Goal: Task Accomplishment & Management: Use online tool/utility

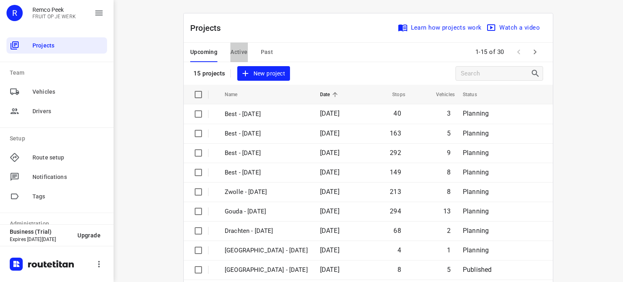
click at [236, 51] on span "Active" at bounding box center [238, 52] width 17 height 10
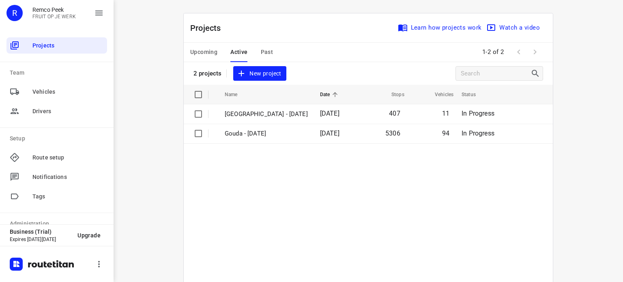
click at [195, 56] on span "Upcoming" at bounding box center [203, 52] width 27 height 10
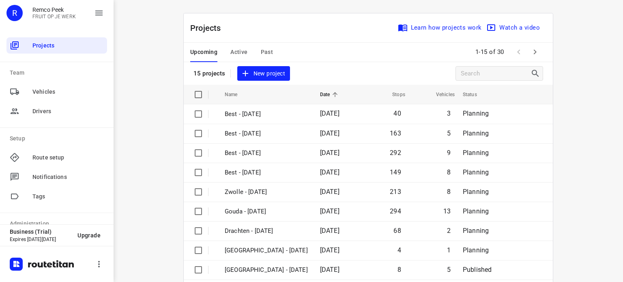
click at [531, 50] on icon "button" at bounding box center [535, 52] width 10 height 10
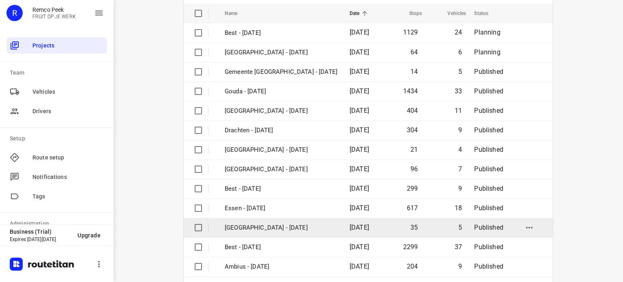
scroll to position [122, 0]
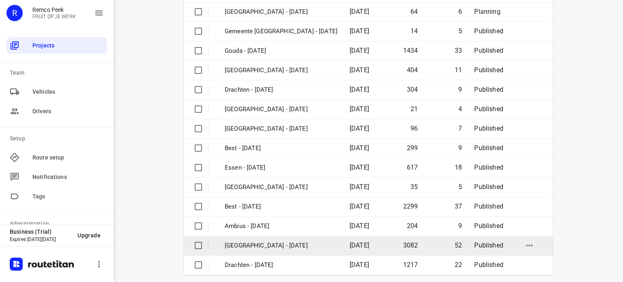
click at [267, 244] on p "[GEOGRAPHIC_DATA] - [DATE]" at bounding box center [281, 245] width 113 height 9
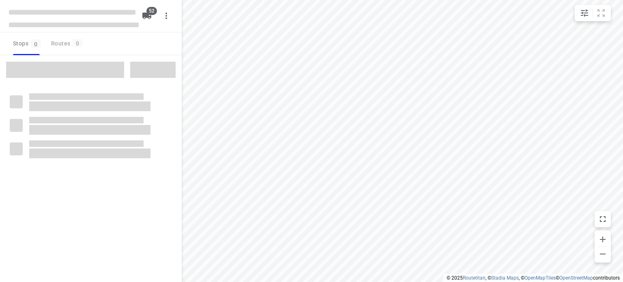
checkbox input "true"
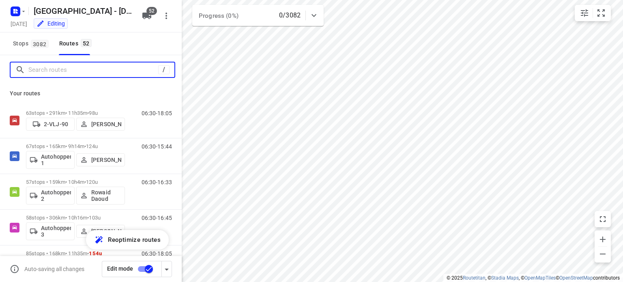
click at [95, 75] on input "Search routes" at bounding box center [93, 70] width 130 height 13
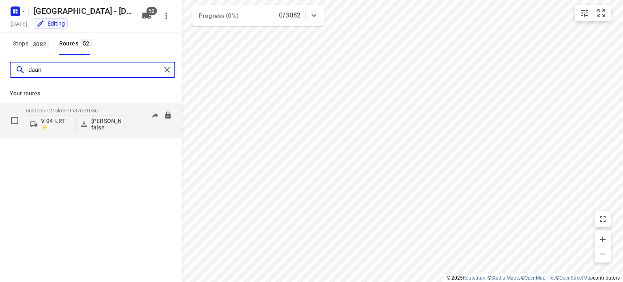
type input "daan"
click at [70, 109] on p "60 stops • 215km • 9h37m • 103u" at bounding box center [75, 110] width 99 height 6
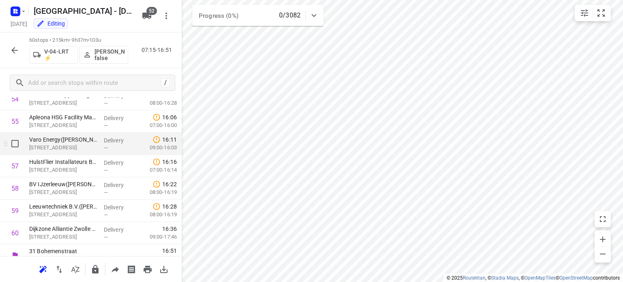
scroll to position [1201, 0]
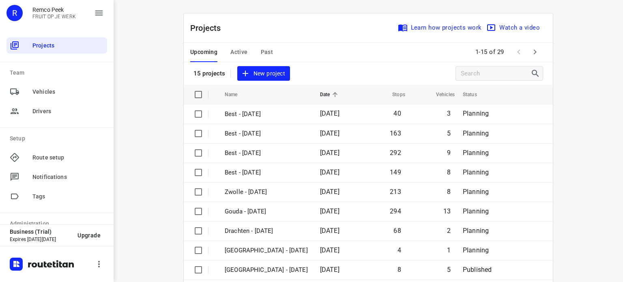
click at [238, 53] on span "Active" at bounding box center [238, 52] width 17 height 10
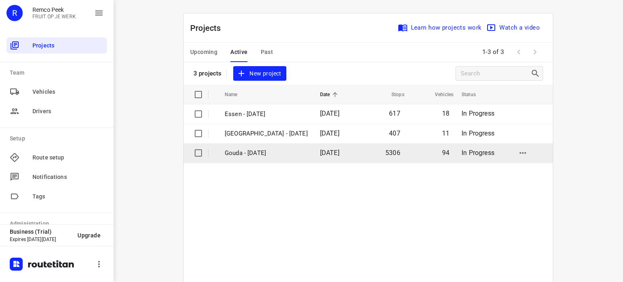
click at [260, 153] on p "Gouda - [DATE]" at bounding box center [266, 152] width 83 height 9
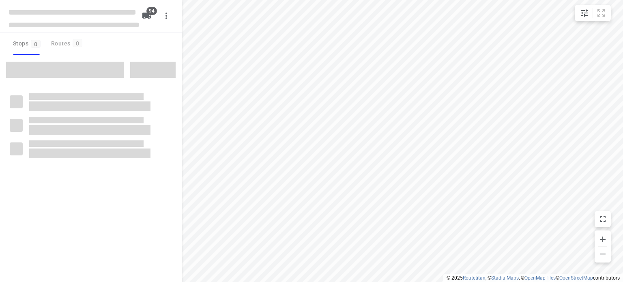
checkbox input "true"
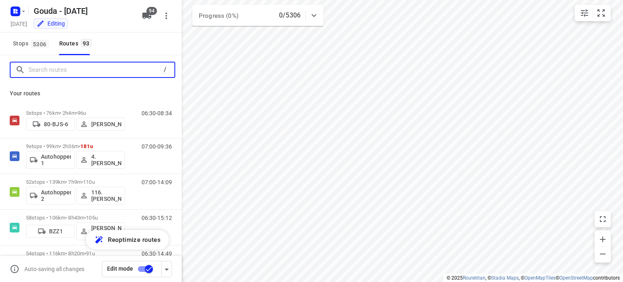
click at [71, 68] on input "Search routes" at bounding box center [94, 70] width 132 height 13
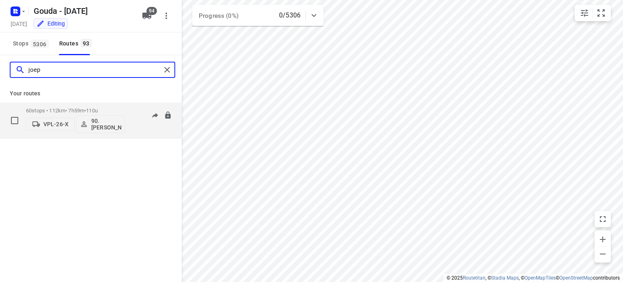
type input "joep"
click at [86, 108] on p "60 stops • 112km • 7h59m • 110u" at bounding box center [75, 110] width 99 height 6
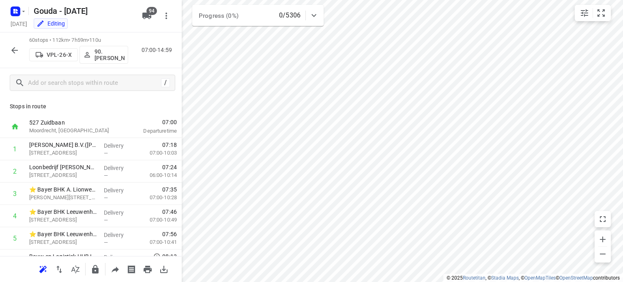
click at [15, 47] on icon "button" at bounding box center [15, 50] width 10 height 10
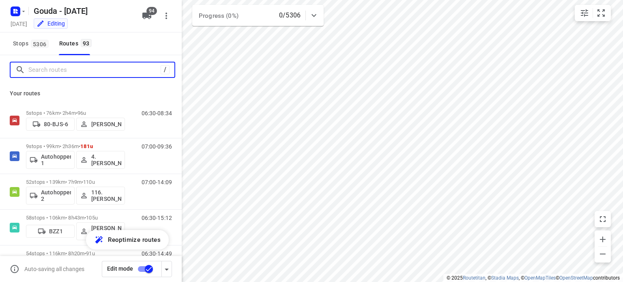
click at [111, 69] on input "Search routes" at bounding box center [94, 70] width 132 height 13
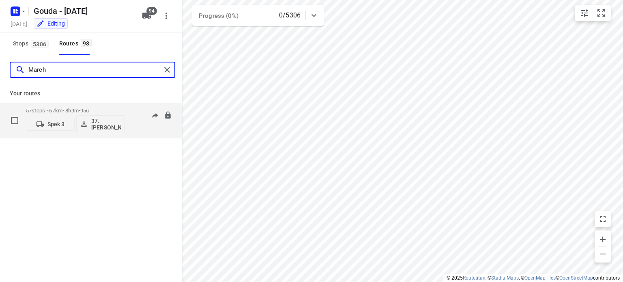
type input "March"
click at [71, 110] on p "57 stops • 67km • 8h9m • 95u" at bounding box center [75, 110] width 99 height 6
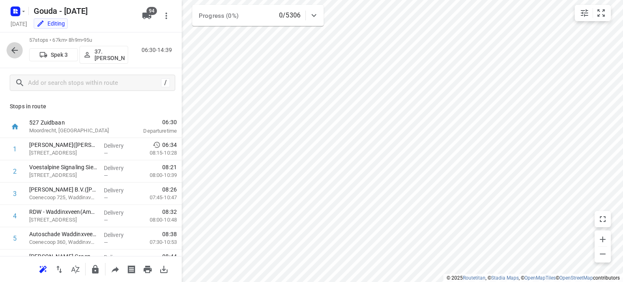
drag, startPoint x: 11, startPoint y: 53, endPoint x: 85, endPoint y: 1, distance: 89.9
click at [12, 53] on icon "button" at bounding box center [15, 50] width 10 height 10
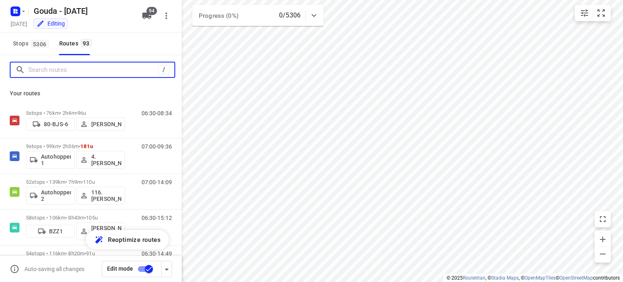
click at [99, 73] on input "Search routes" at bounding box center [93, 70] width 130 height 13
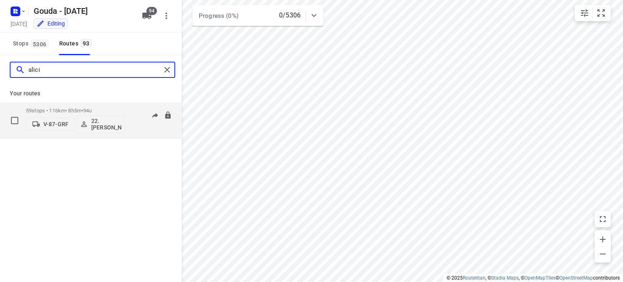
type input "alici"
click at [92, 111] on span "94u" at bounding box center [87, 110] width 9 height 6
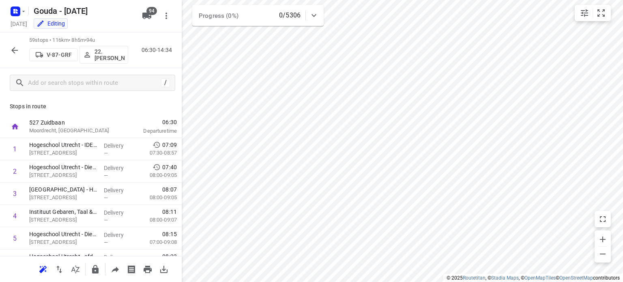
click at [13, 51] on icon "button" at bounding box center [14, 50] width 6 height 6
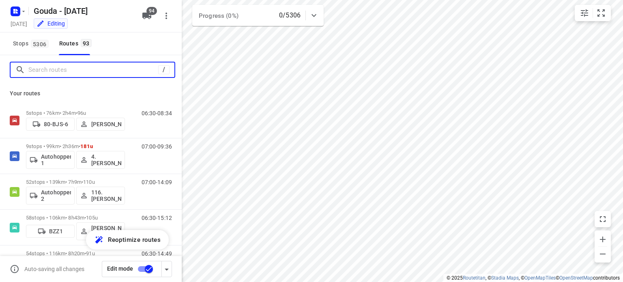
click at [112, 70] on input "Search routes" at bounding box center [93, 70] width 130 height 13
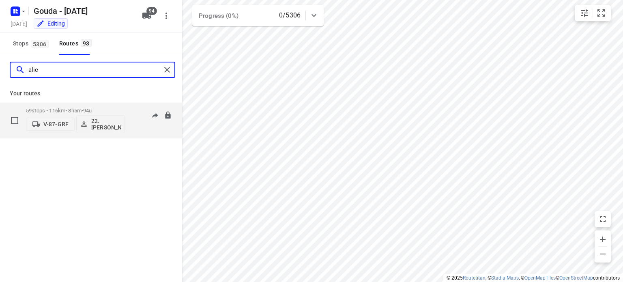
type input "alic"
click at [56, 110] on p "59 stops • 116km • 8h5m • 94u" at bounding box center [75, 110] width 99 height 6
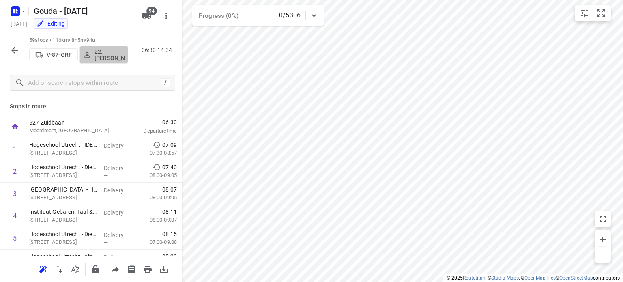
click at [109, 51] on p "22.[PERSON_NAME]" at bounding box center [109, 54] width 30 height 13
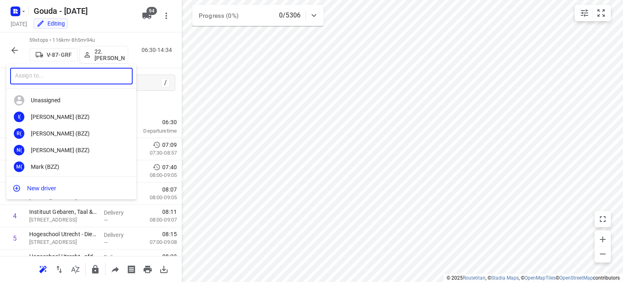
click at [79, 73] on input "text" at bounding box center [71, 76] width 122 height 17
type input "Denni"
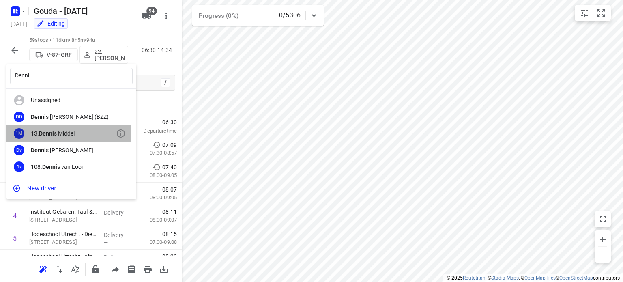
click at [66, 133] on div "13. Denni s Middel" at bounding box center [73, 133] width 85 height 6
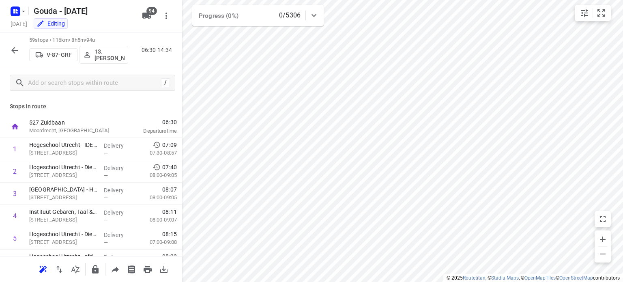
click at [15, 46] on icon "button" at bounding box center [15, 50] width 10 height 10
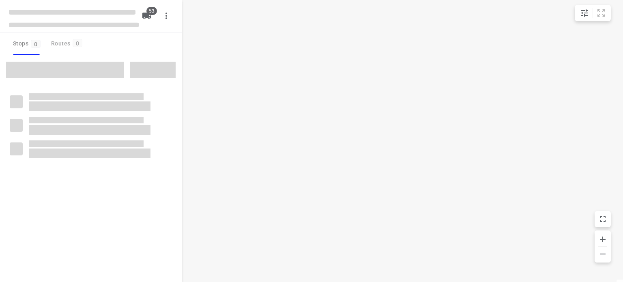
checkbox input "true"
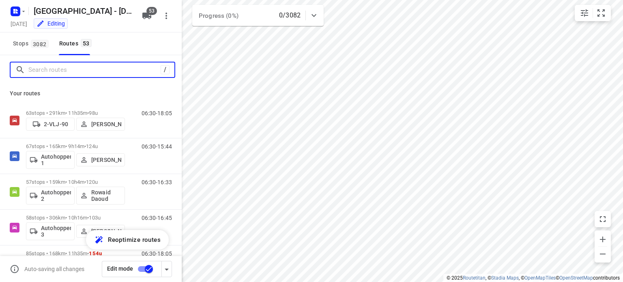
click at [105, 74] on input "Search routes" at bounding box center [94, 70] width 132 height 13
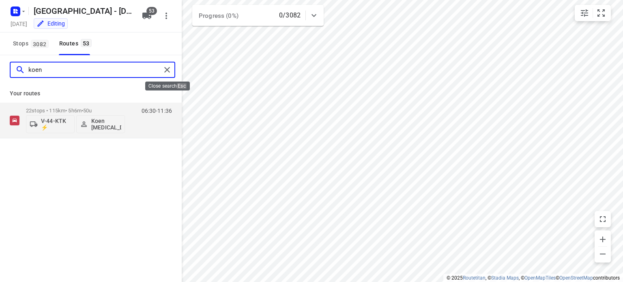
type input "koen"
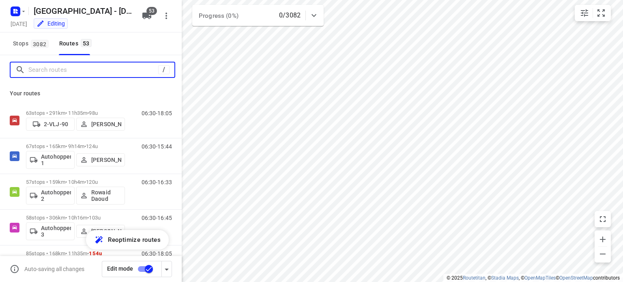
click at [107, 71] on input "Search routes" at bounding box center [93, 70] width 130 height 13
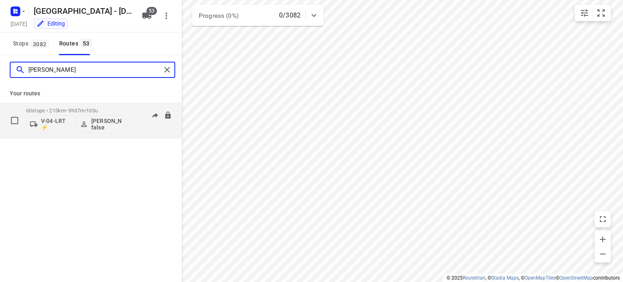
type input "[PERSON_NAME]"
click at [79, 111] on p "60 stops • 215km • 9h37m • 103u" at bounding box center [75, 110] width 99 height 6
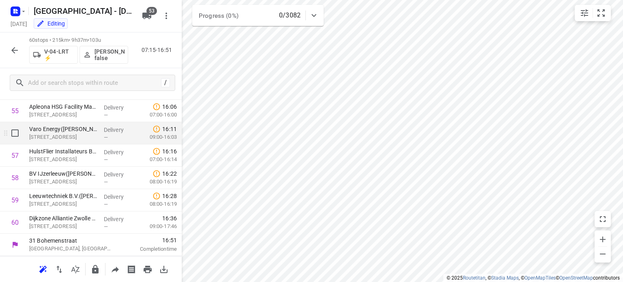
scroll to position [1201, 0]
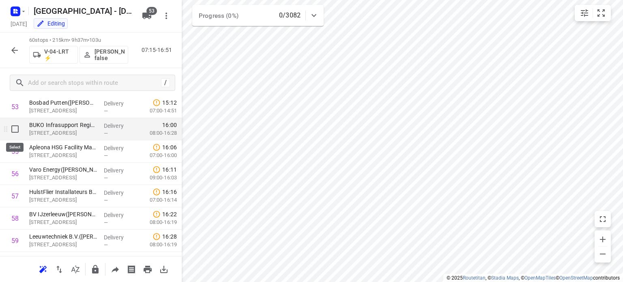
click at [15, 130] on input "checkbox" at bounding box center [15, 129] width 16 height 16
checkbox input "true"
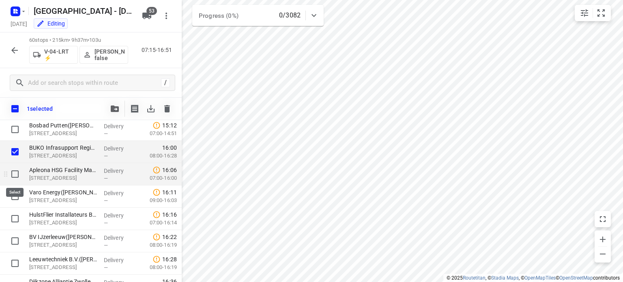
click at [16, 173] on input "checkbox" at bounding box center [15, 174] width 16 height 16
checkbox input "true"
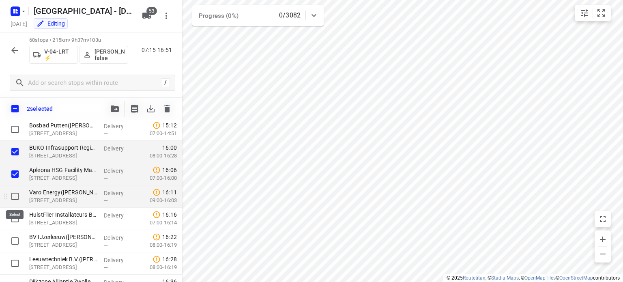
click at [14, 196] on input "checkbox" at bounding box center [15, 196] width 16 height 16
checkbox input "true"
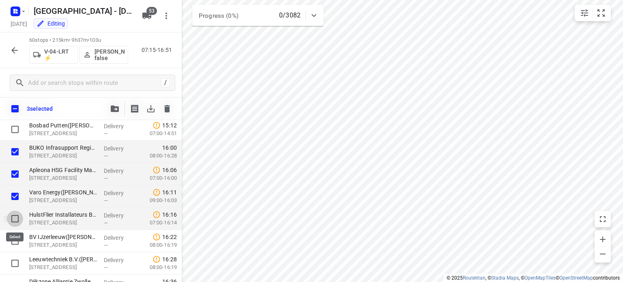
drag, startPoint x: 17, startPoint y: 214, endPoint x: 25, endPoint y: 211, distance: 8.5
click at [18, 214] on input "checkbox" at bounding box center [15, 218] width 16 height 16
checkbox input "true"
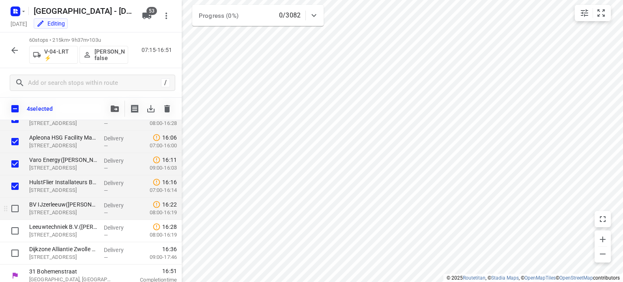
scroll to position [1239, 0]
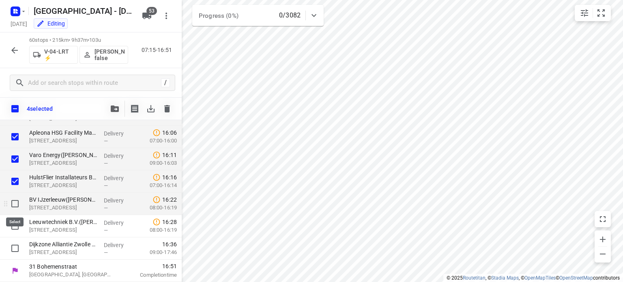
drag, startPoint x: 15, startPoint y: 207, endPoint x: 13, endPoint y: 224, distance: 17.1
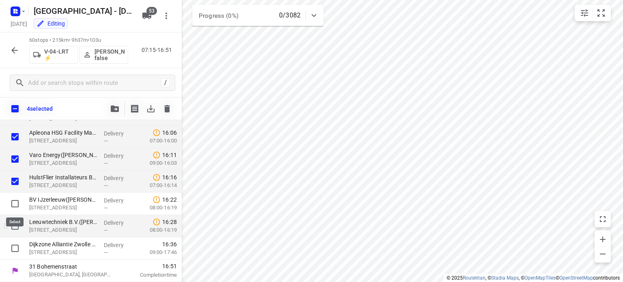
click at [15, 206] on input "checkbox" at bounding box center [15, 203] width 16 height 16
checkbox input "true"
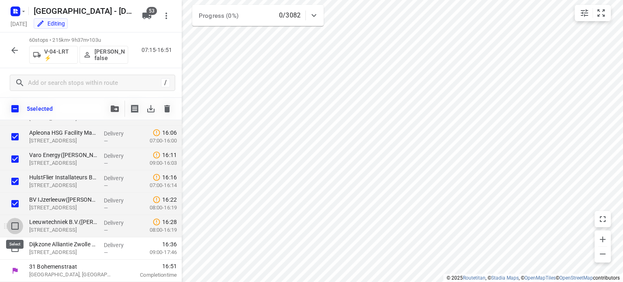
click at [14, 230] on input "checkbox" at bounding box center [15, 226] width 16 height 16
checkbox input "true"
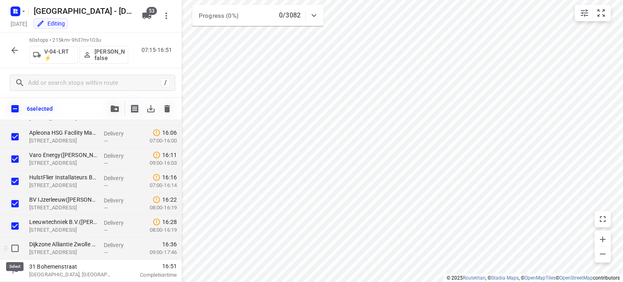
click at [13, 249] on input "checkbox" at bounding box center [15, 248] width 16 height 16
checkbox input "true"
click at [114, 109] on icon "button" at bounding box center [115, 108] width 8 height 6
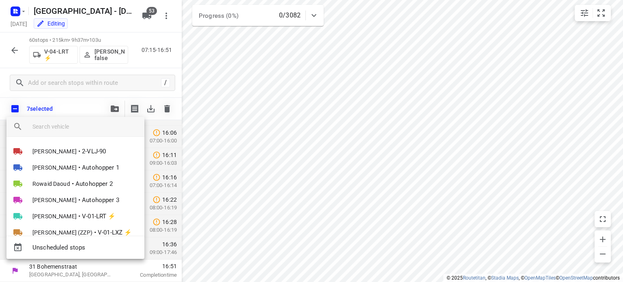
click at [66, 129] on input "search vehicle" at bounding box center [84, 126] width 105 height 12
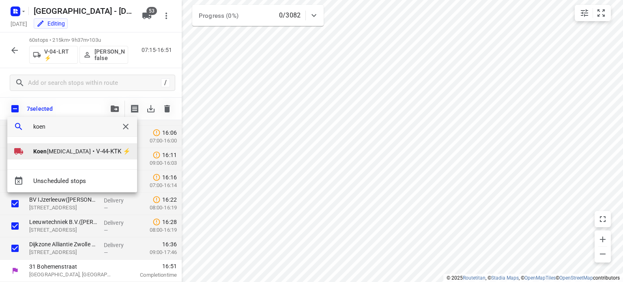
type input "koen"
click at [43, 155] on li "Koen [MEDICAL_DATA] • V-44-KTK ⚡" at bounding box center [72, 151] width 130 height 16
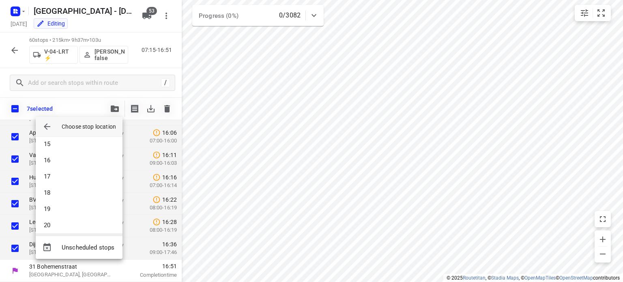
scroll to position [267, 0]
click at [73, 216] on li "22" at bounding box center [79, 221] width 87 height 16
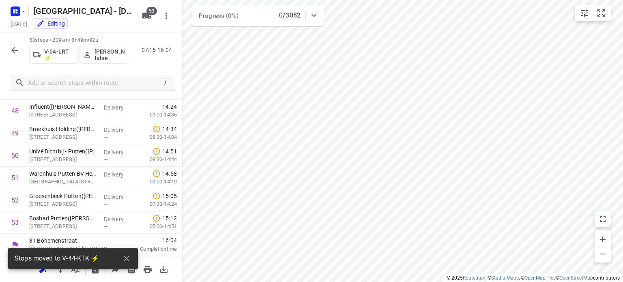
scroll to position [1086, 0]
click at [99, 51] on p "[PERSON_NAME] false" at bounding box center [109, 54] width 30 height 13
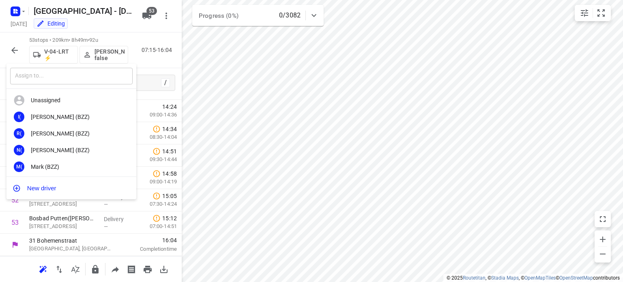
click at [78, 81] on input "text" at bounding box center [71, 76] width 122 height 17
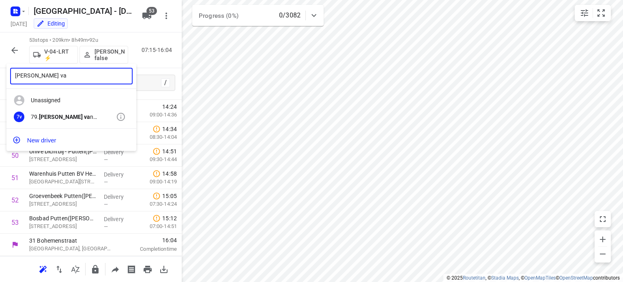
type input "[PERSON_NAME] va"
click at [68, 116] on div "79. Timo va n Deuren" at bounding box center [73, 116] width 85 height 6
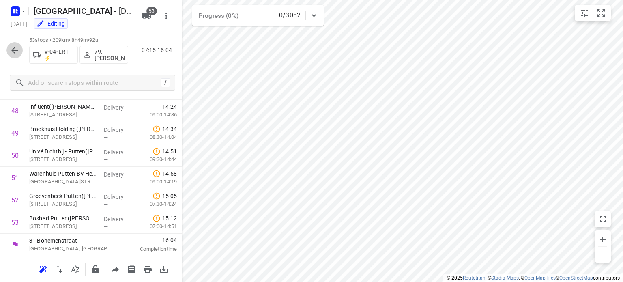
click at [15, 50] on icon "button" at bounding box center [14, 50] width 6 height 6
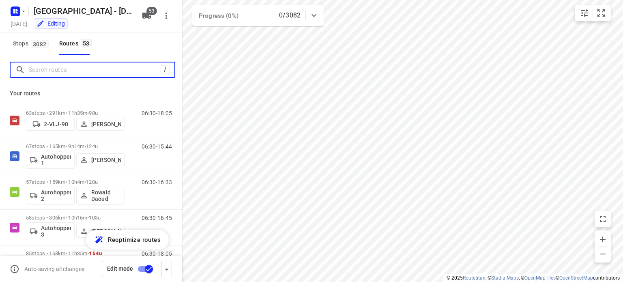
click at [73, 68] on input "Search routes" at bounding box center [94, 70] width 132 height 13
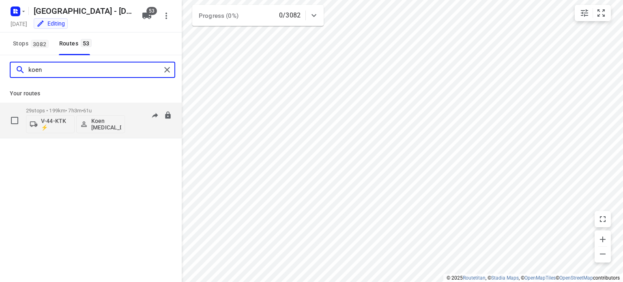
type input "koen"
click at [64, 110] on p "29 stops • 199km • 7h3m • 61u" at bounding box center [75, 110] width 99 height 6
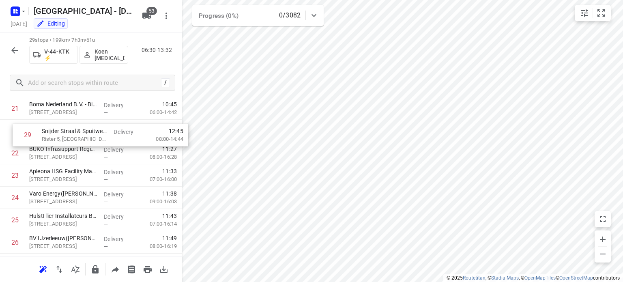
scroll to position [486, 0]
drag, startPoint x: 73, startPoint y: 225, endPoint x: 81, endPoint y: 138, distance: 87.1
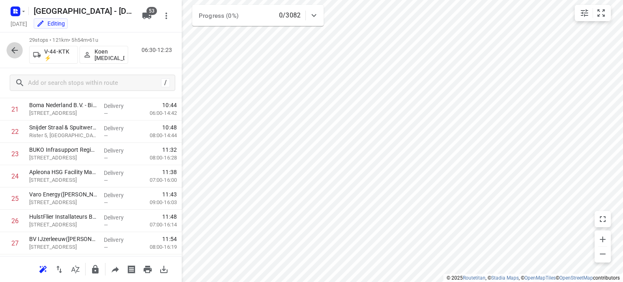
click at [12, 50] on icon "button" at bounding box center [14, 50] width 6 height 6
